Goal: Transaction & Acquisition: Subscribe to service/newsletter

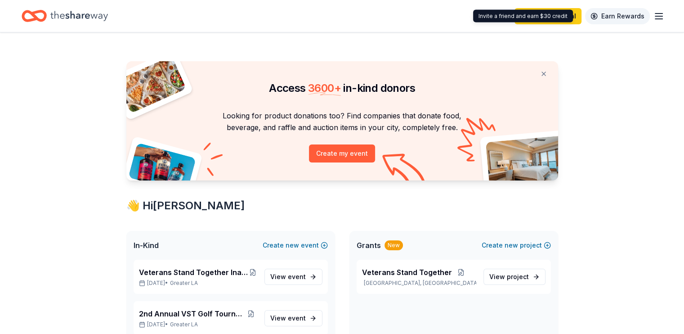
click at [603, 17] on link "Earn Rewards" at bounding box center [617, 16] width 65 height 16
click at [75, 17] on icon "Home" at bounding box center [79, 16] width 58 height 10
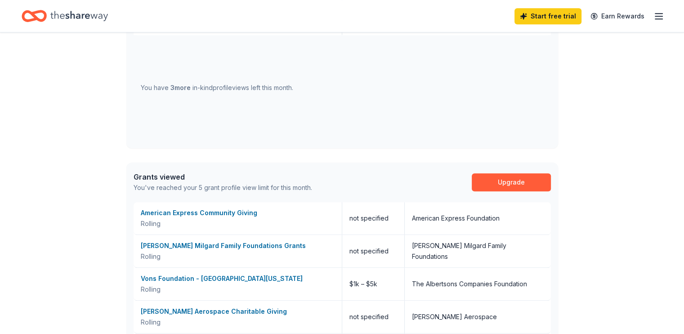
scroll to position [481, 0]
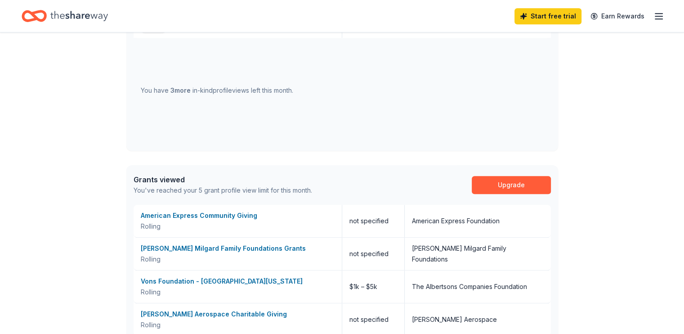
click at [305, 97] on div "You have 3 more in-kind profile views left this month." at bounding box center [342, 91] width 417 height 106
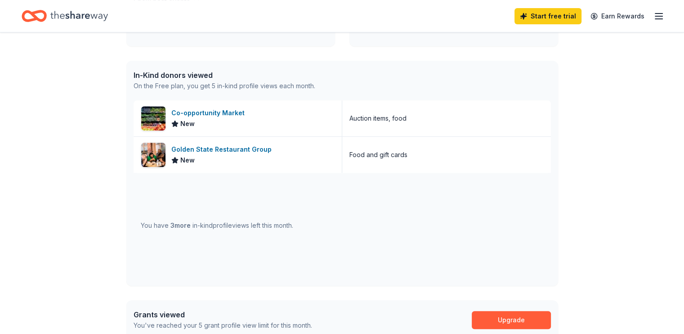
click at [653, 18] on icon "button" at bounding box center [658, 16] width 11 height 11
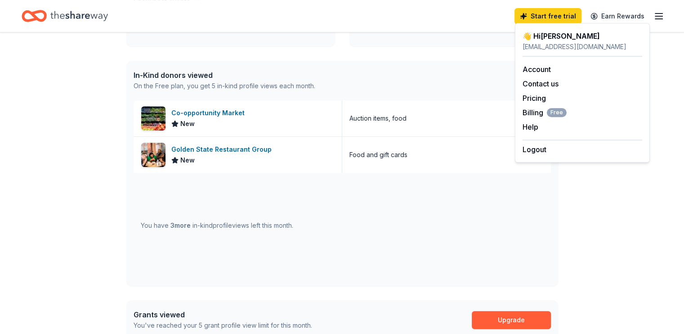
click at [469, 93] on div "In-Kind donors viewed On the Free plan, you get 5 in-kind profile views each mo…" at bounding box center [342, 81] width 432 height 40
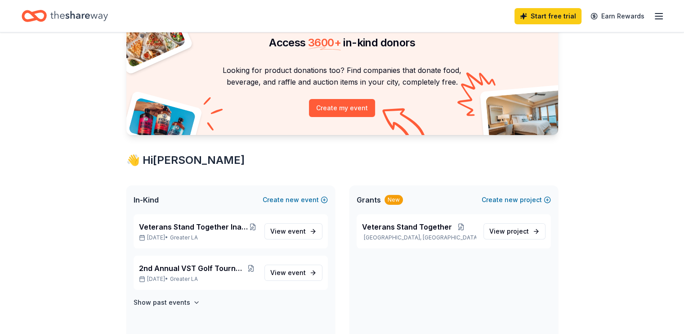
scroll to position [0, 0]
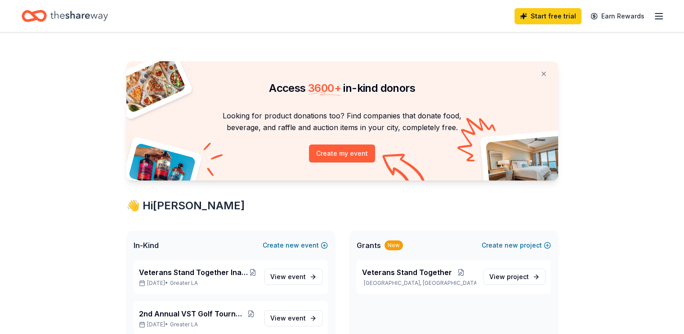
click at [79, 12] on icon "Home" at bounding box center [79, 16] width 58 height 18
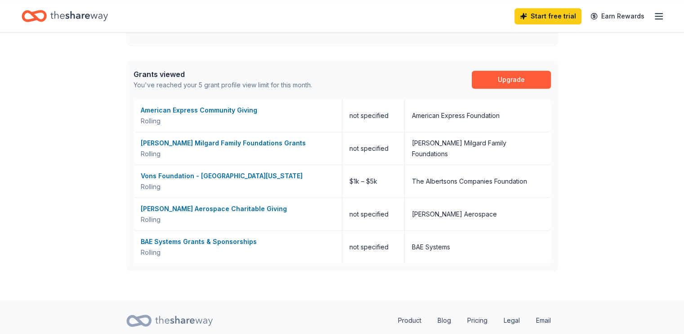
scroll to position [571, 0]
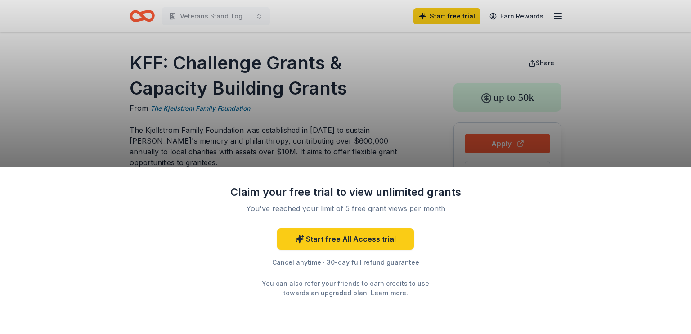
click at [411, 130] on div "Claim your free trial to view unlimited grants You've reached your limit of 5 f…" at bounding box center [345, 167] width 691 height 334
click at [357, 111] on div "Claim your free trial to view unlimited grants You've reached your limit of 5 f…" at bounding box center [345, 167] width 691 height 334
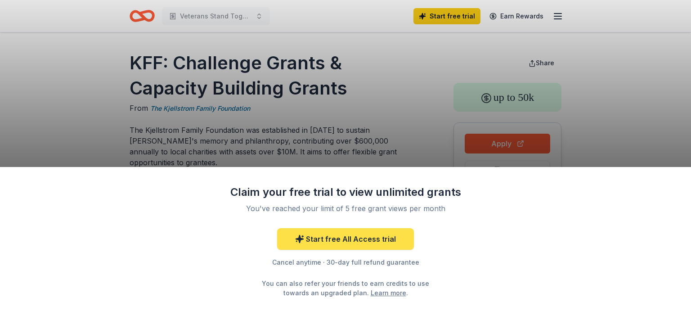
click at [338, 243] on link "Start free All Access trial" at bounding box center [345, 239] width 137 height 22
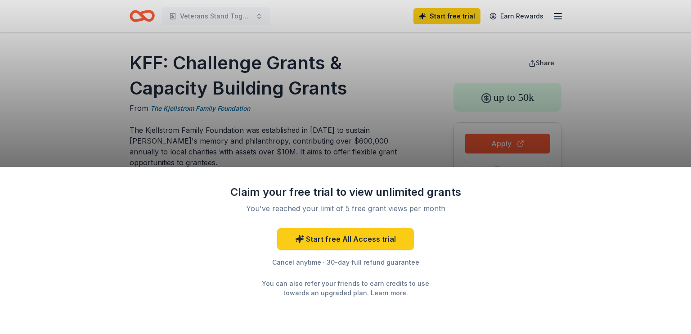
click at [462, 104] on div "Claim your free trial to view unlimited grants You've reached your limit of 5 f…" at bounding box center [345, 167] width 691 height 334
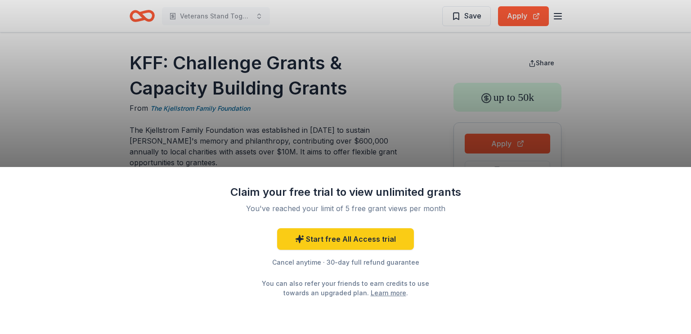
scroll to position [135, 0]
